Goal: Transaction & Acquisition: Subscribe to service/newsletter

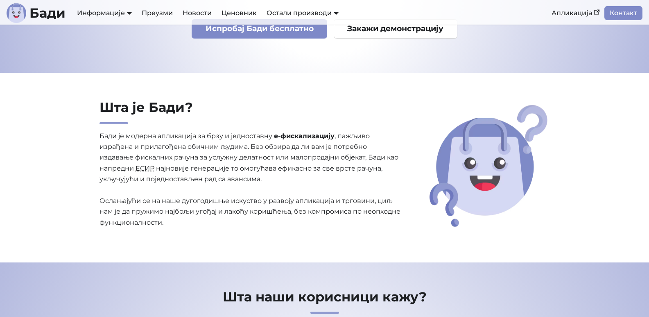
scroll to position [60, 0]
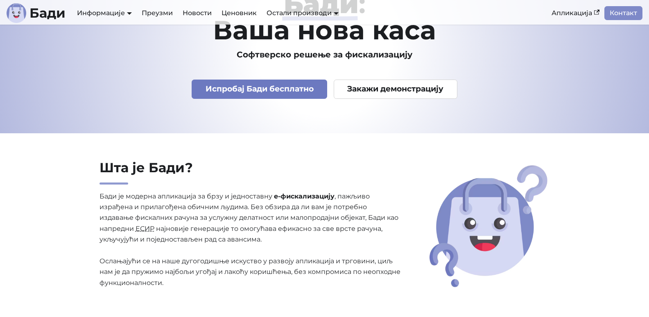
click at [230, 92] on link "Испробај Бади бесплатно" at bounding box center [260, 88] width 136 height 19
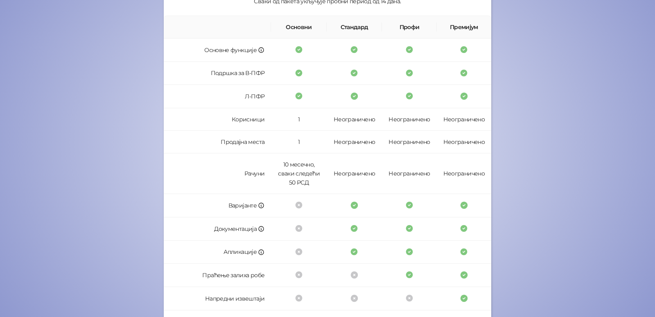
scroll to position [217, 0]
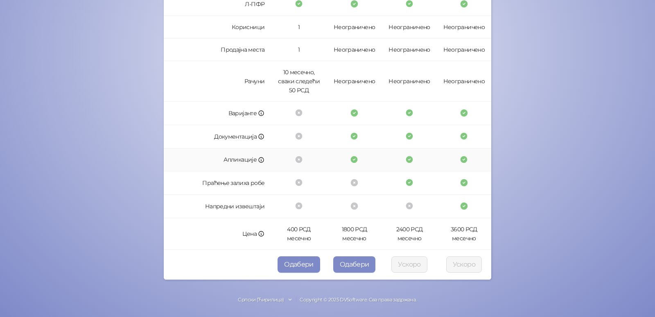
click at [235, 170] on td "Апликације" at bounding box center [217, 159] width 107 height 23
click at [298, 240] on td "400 РСД месечно" at bounding box center [299, 234] width 56 height 32
click at [301, 261] on button "Одабери" at bounding box center [299, 264] width 43 height 16
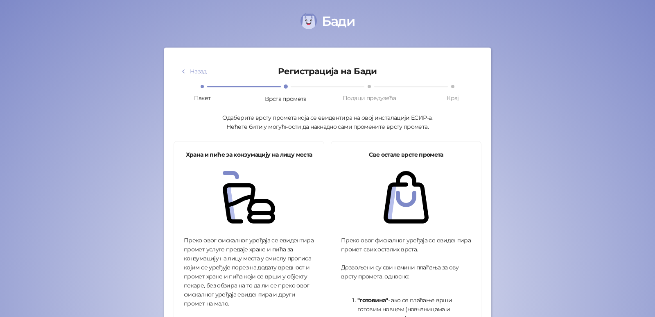
scroll to position [279, 0]
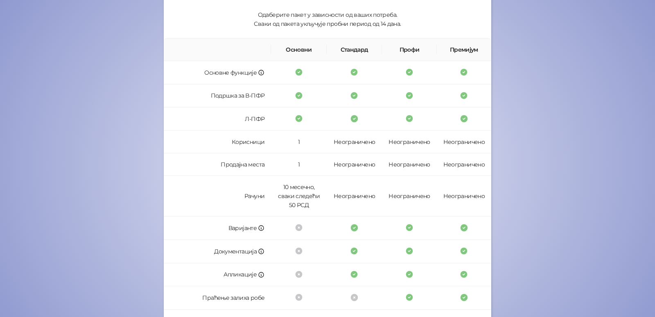
scroll to position [102, 0]
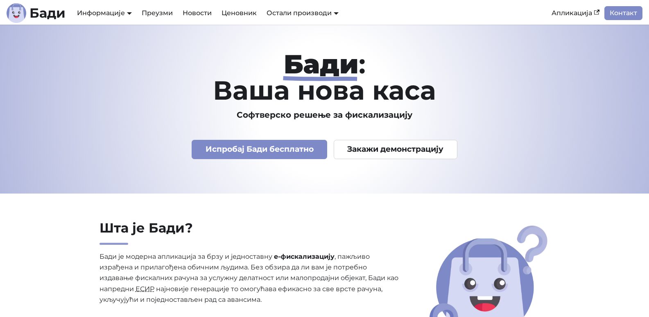
scroll to position [60, 0]
